Goal: Information Seeking & Learning: Check status

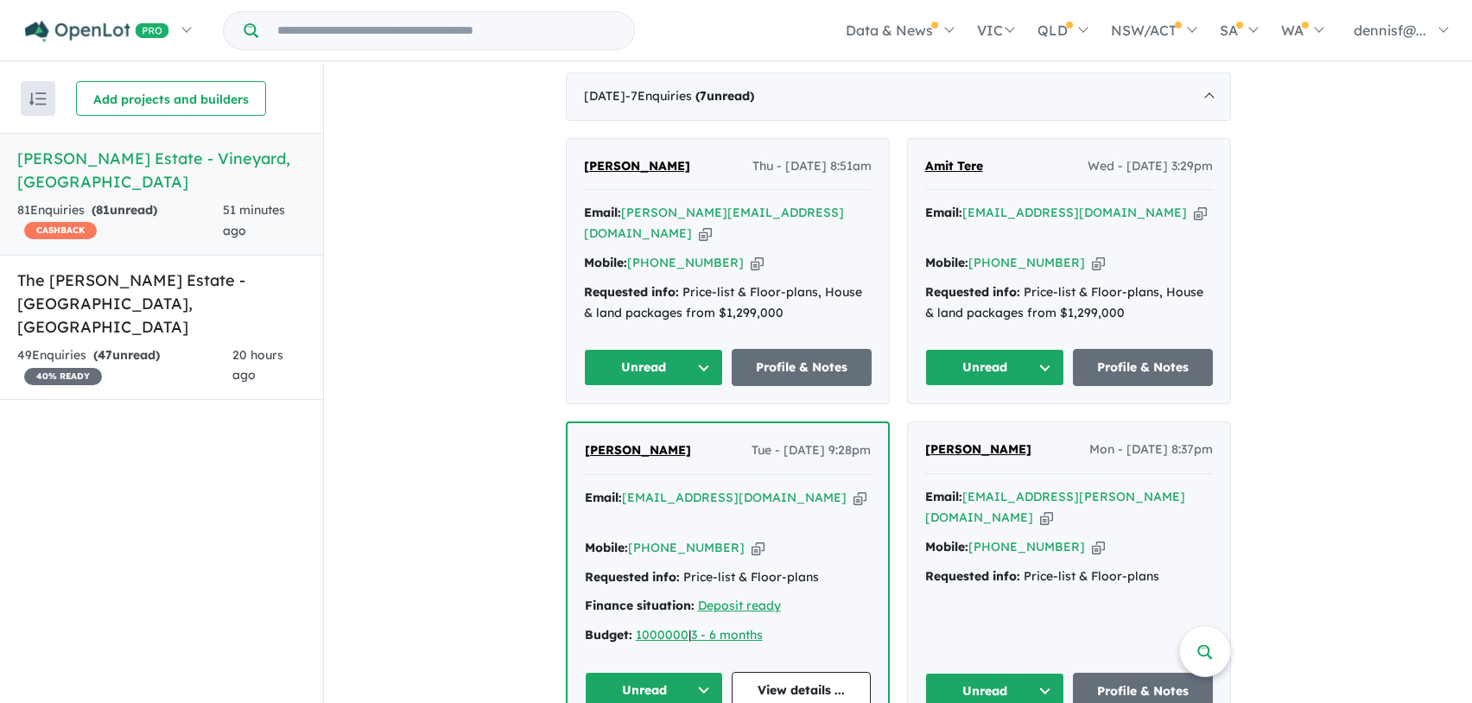
scroll to position [957, 0]
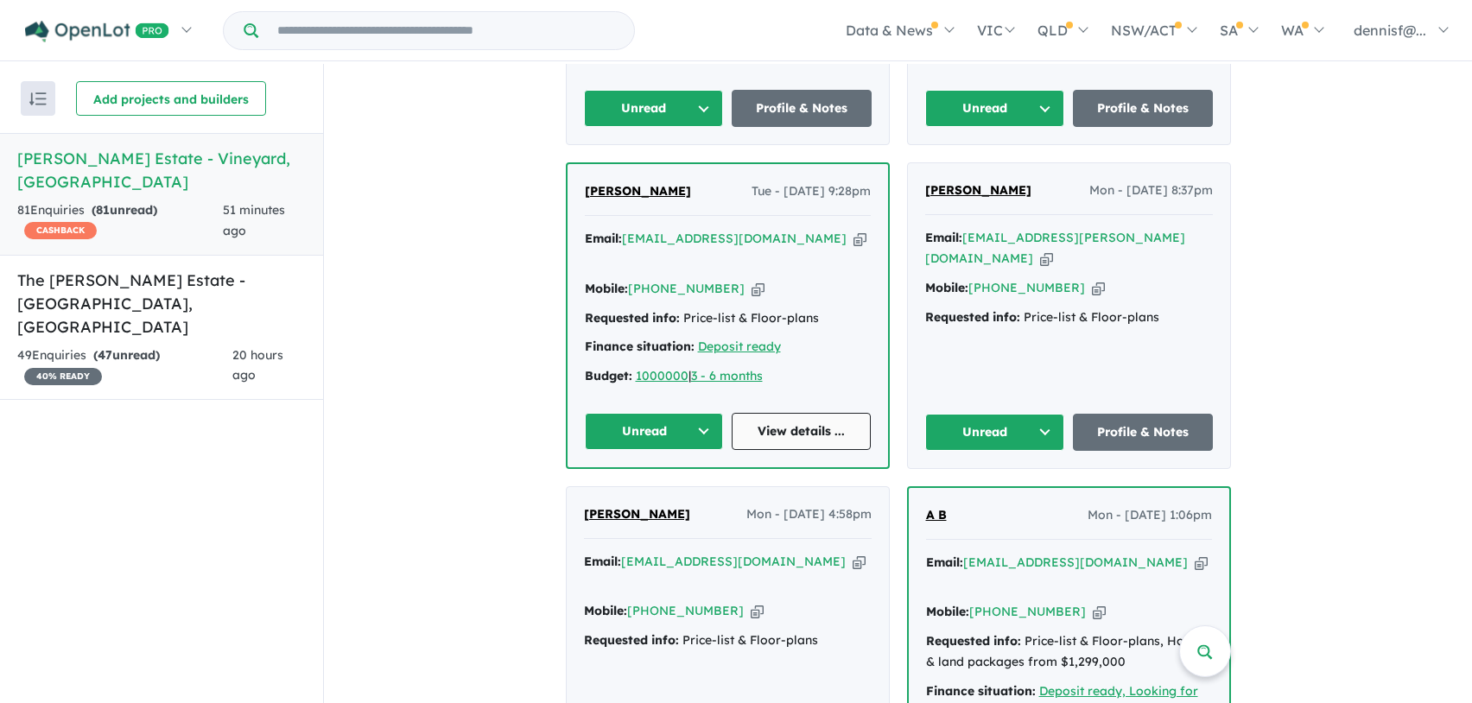
click at [770, 413] on link "View details ..." at bounding box center [800, 431] width 139 height 37
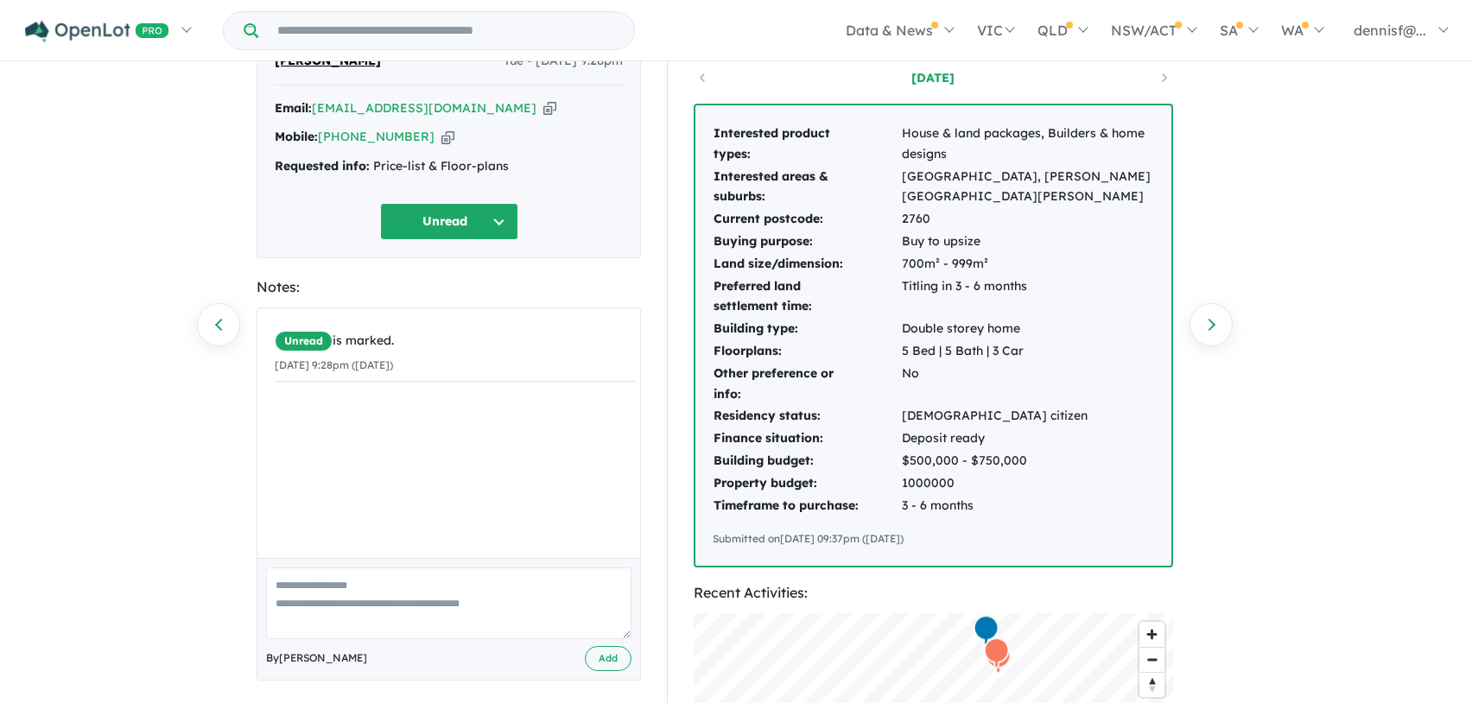
scroll to position [173, 0]
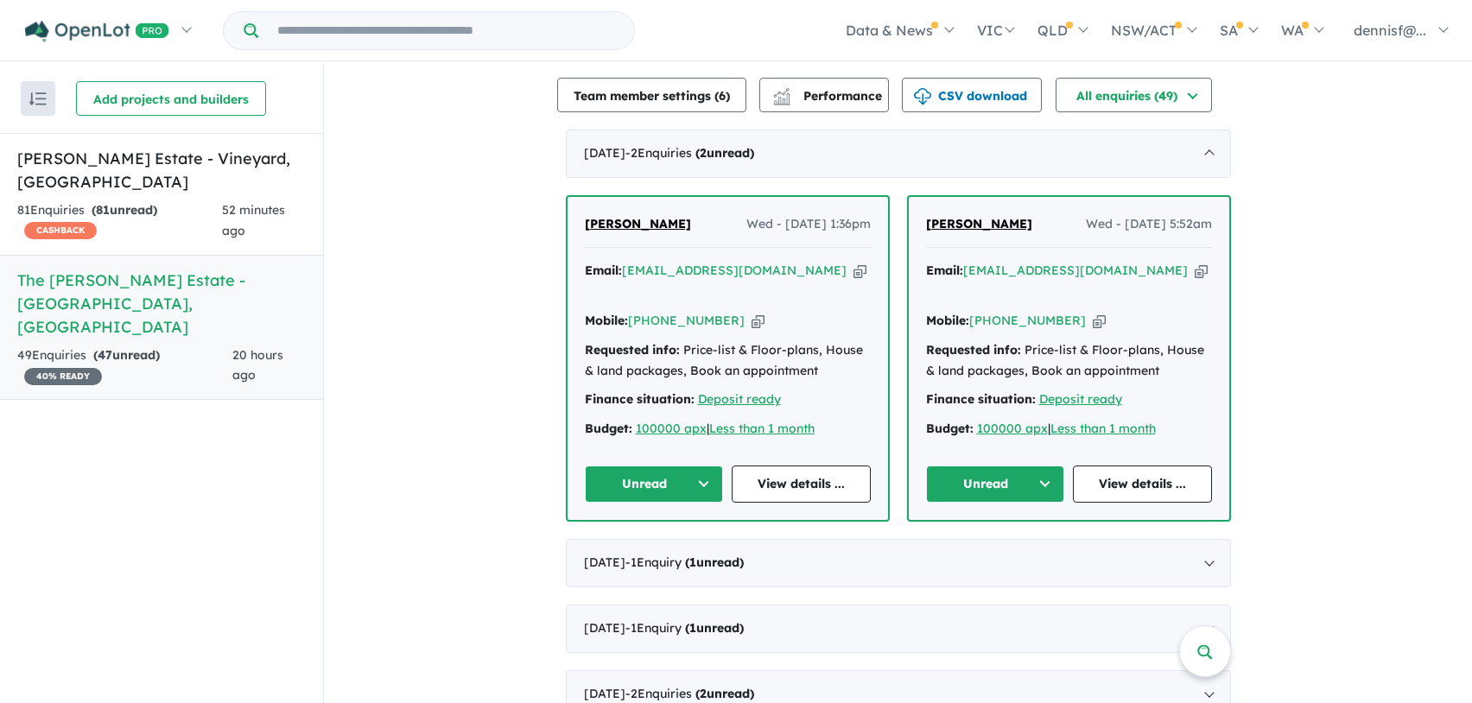
scroll to position [691, 0]
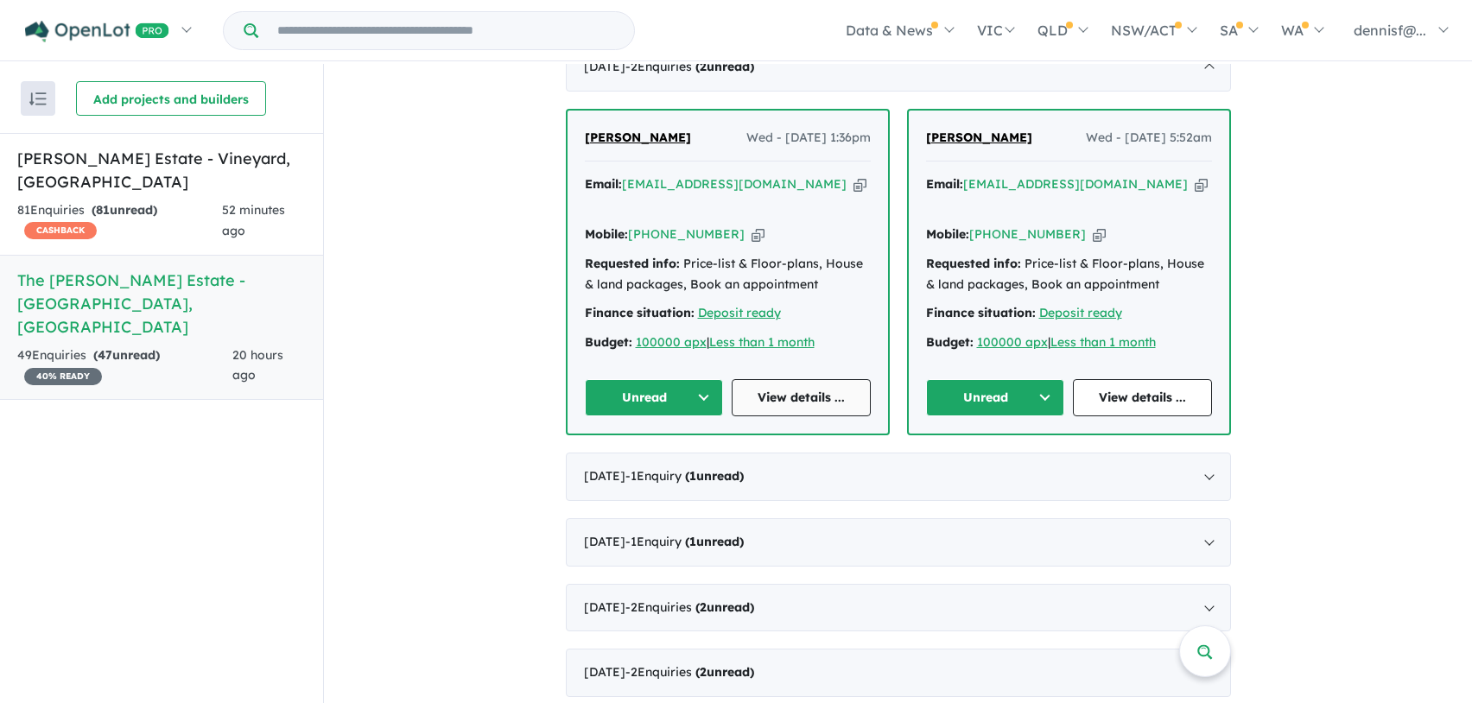
click at [762, 379] on link "View details ..." at bounding box center [800, 397] width 139 height 37
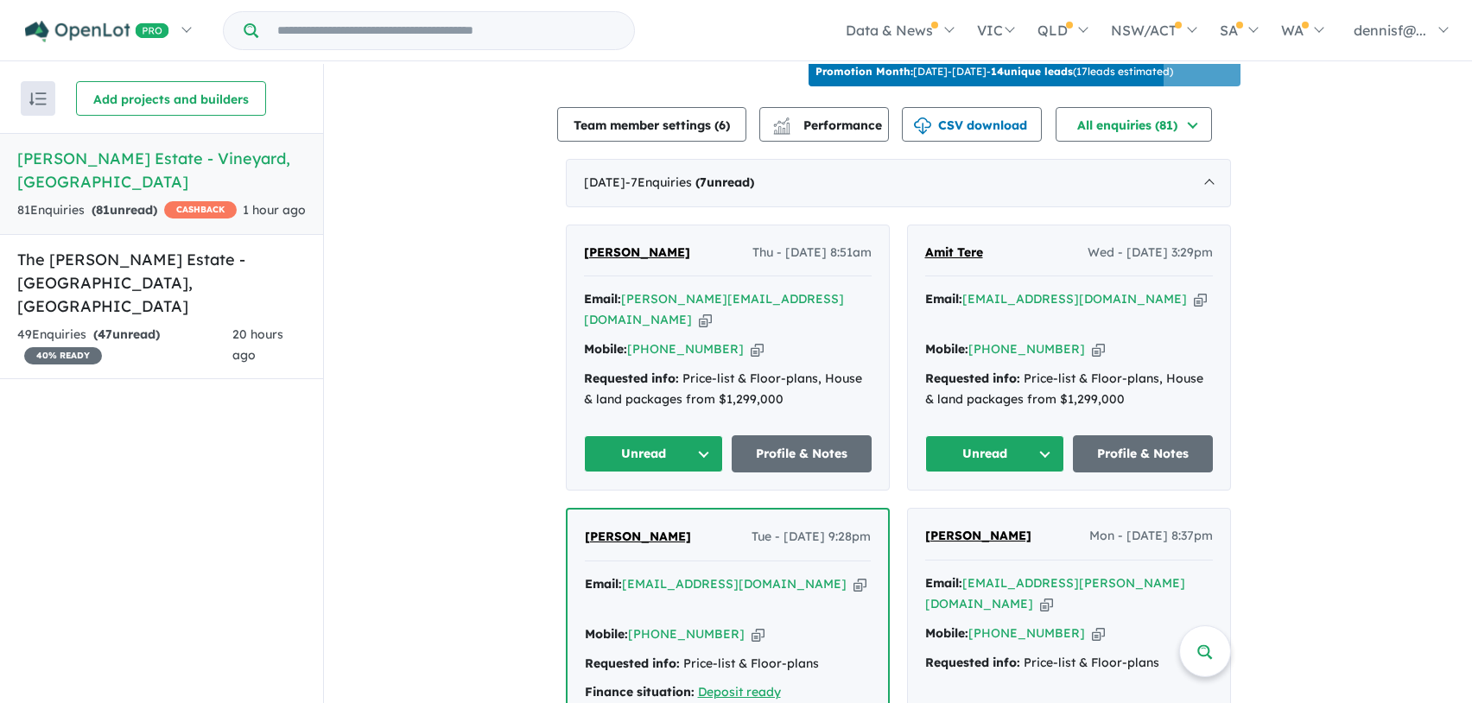
scroll to position [525, 0]
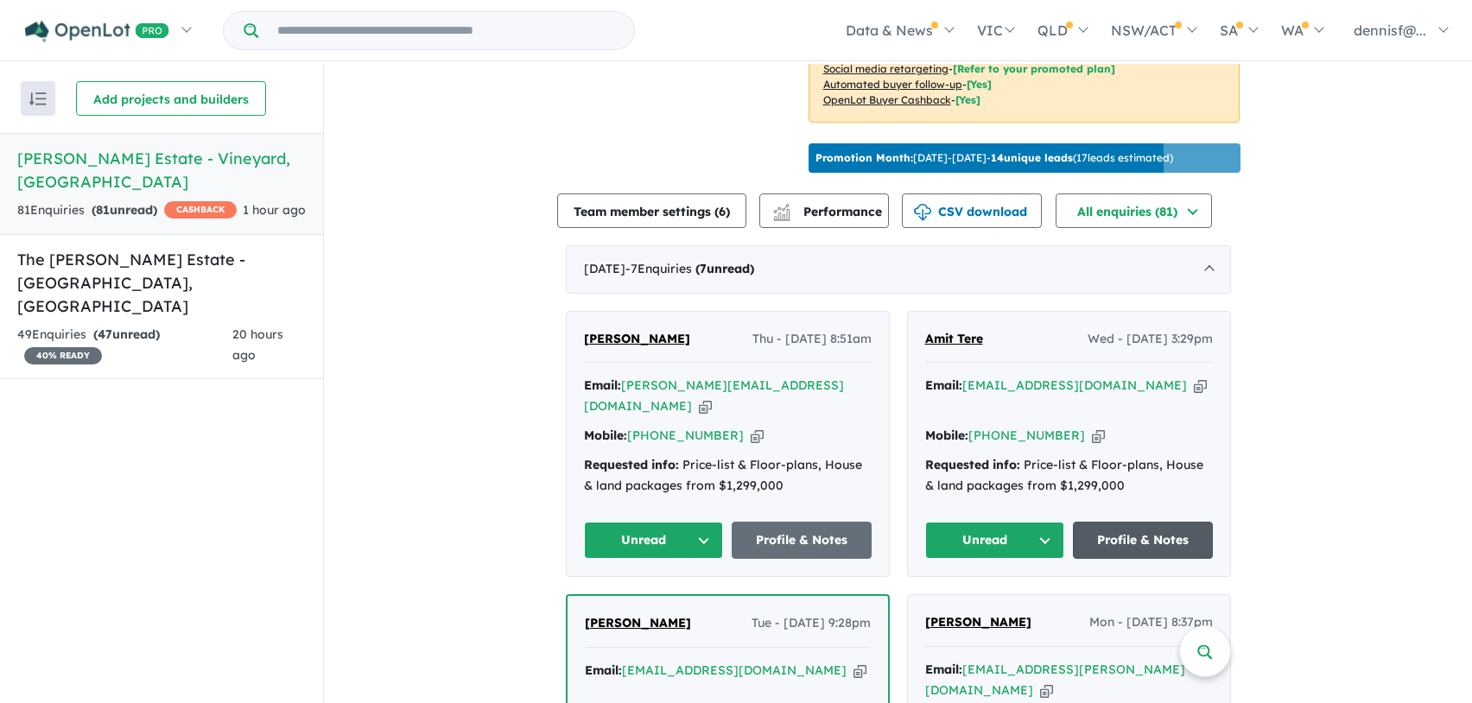
click at [1113, 522] on link "Profile & Notes" at bounding box center [1143, 540] width 140 height 37
click at [788, 522] on link "Profile & Notes" at bounding box center [801, 540] width 140 height 37
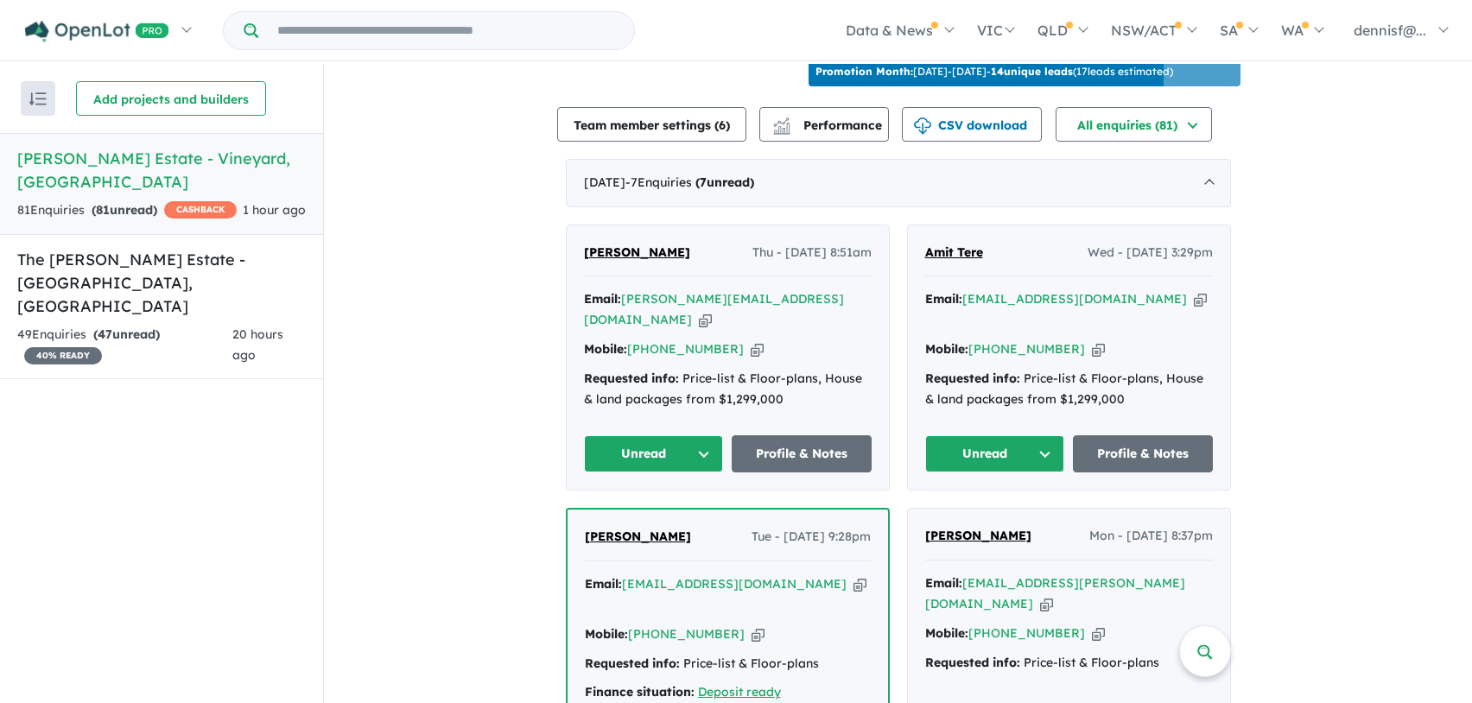
scroll to position [352, 0]
